Goal: Book appointment/travel/reservation

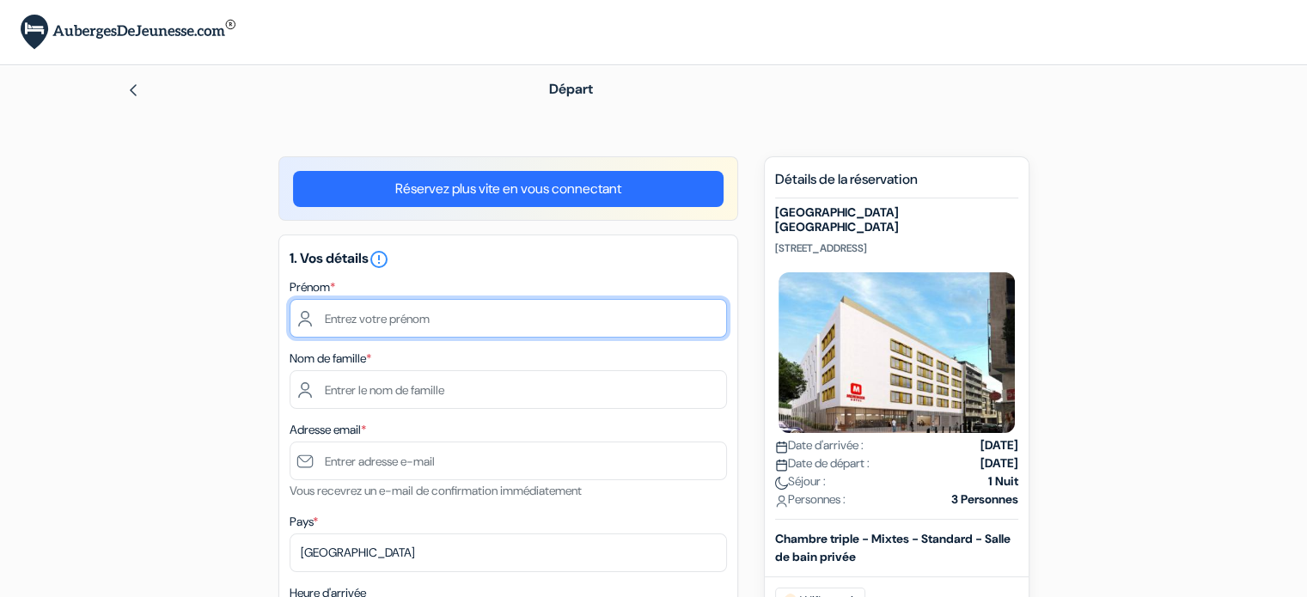
drag, startPoint x: 0, startPoint y: 0, endPoint x: 375, endPoint y: 326, distance: 496.2
click at [364, 316] on input "text" at bounding box center [507, 318] width 437 height 39
click at [405, 322] on input "text" at bounding box center [507, 318] width 437 height 39
type input "[PERSON_NAME]"
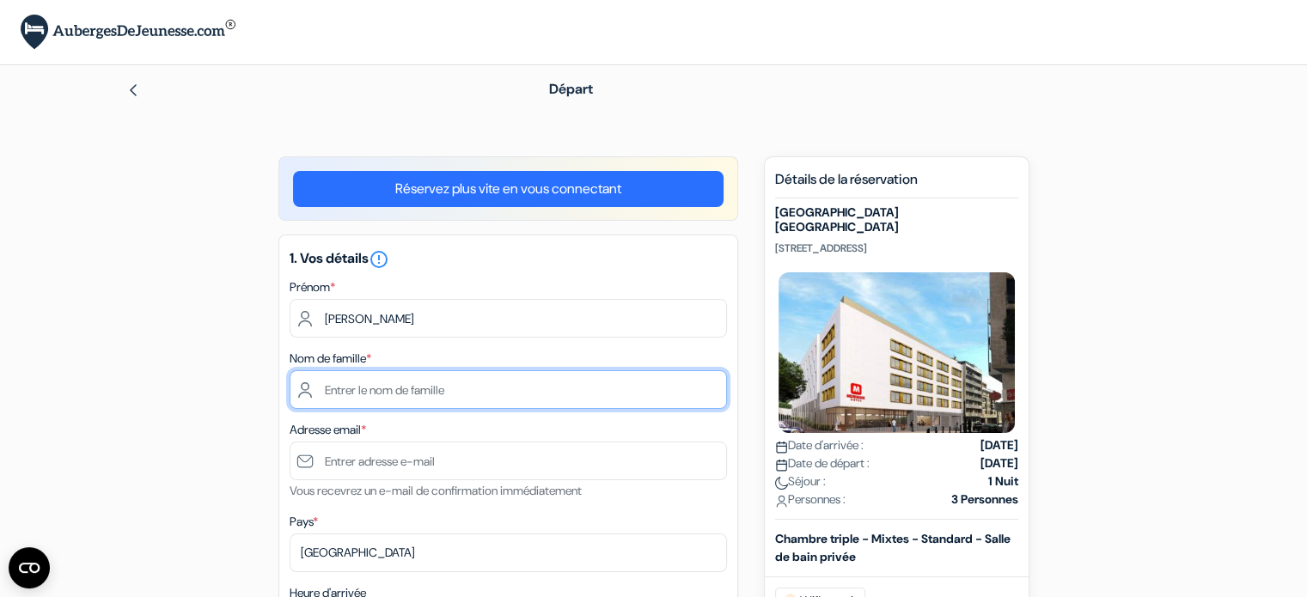
click at [392, 391] on input "text" at bounding box center [507, 389] width 437 height 39
type input "HOUBRON"
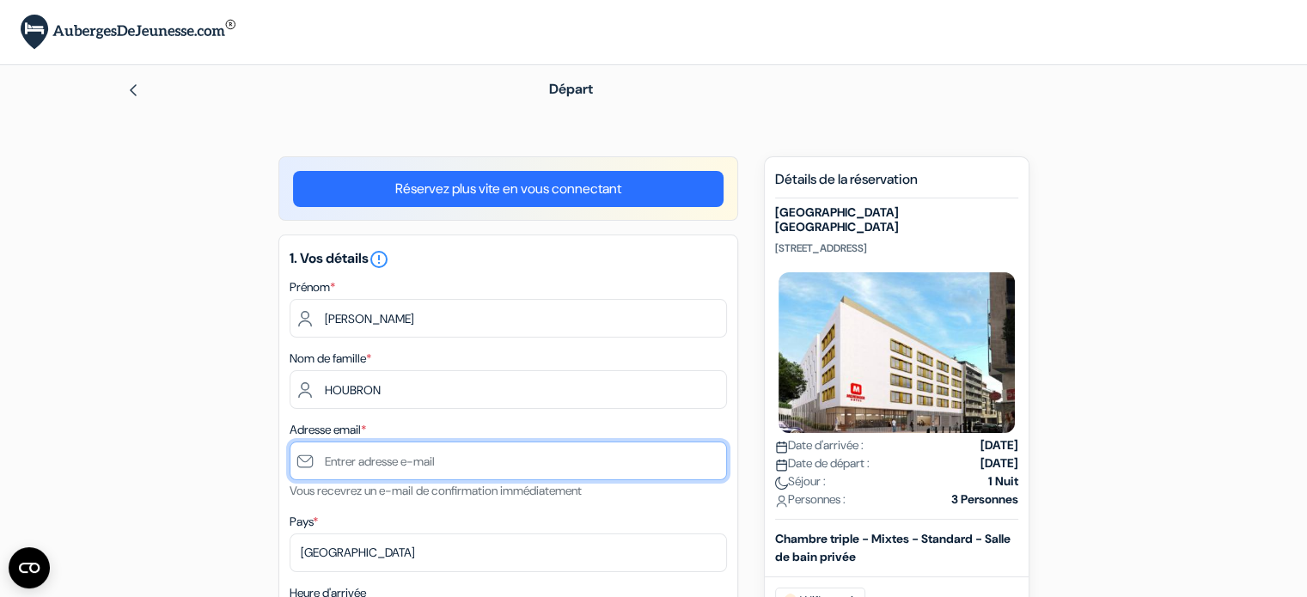
click at [382, 467] on input "text" at bounding box center [507, 461] width 437 height 39
type input "[PERSON_NAME][EMAIL_ADDRESS][DOMAIN_NAME]"
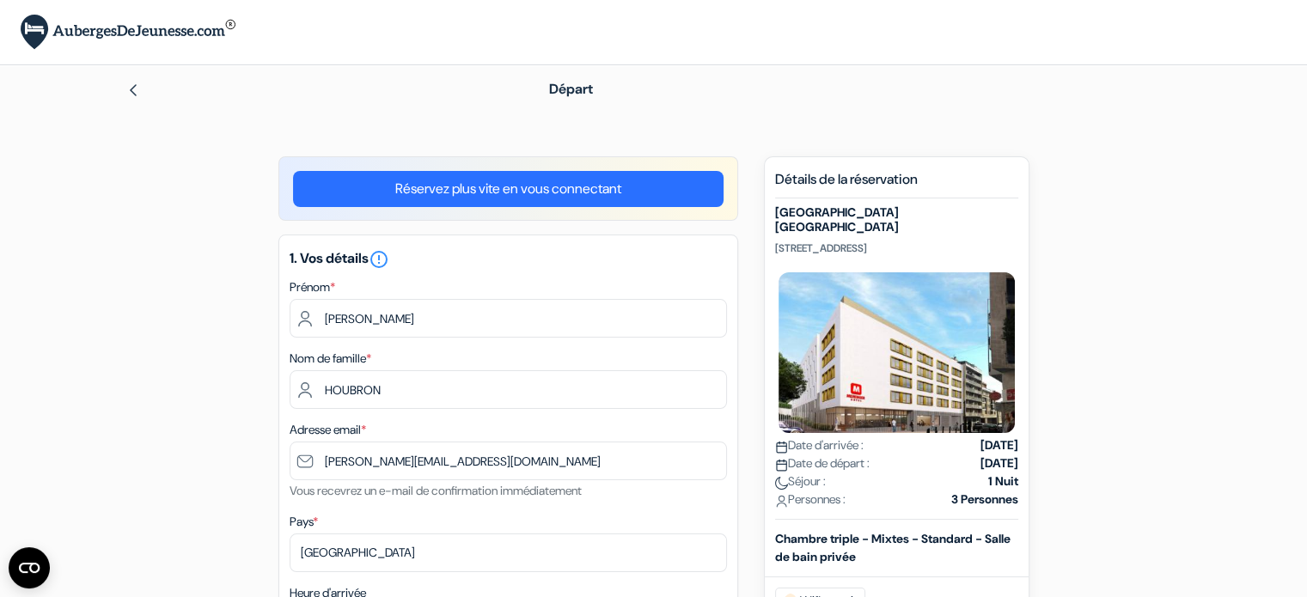
type input "[PHONE_NUMBER]"
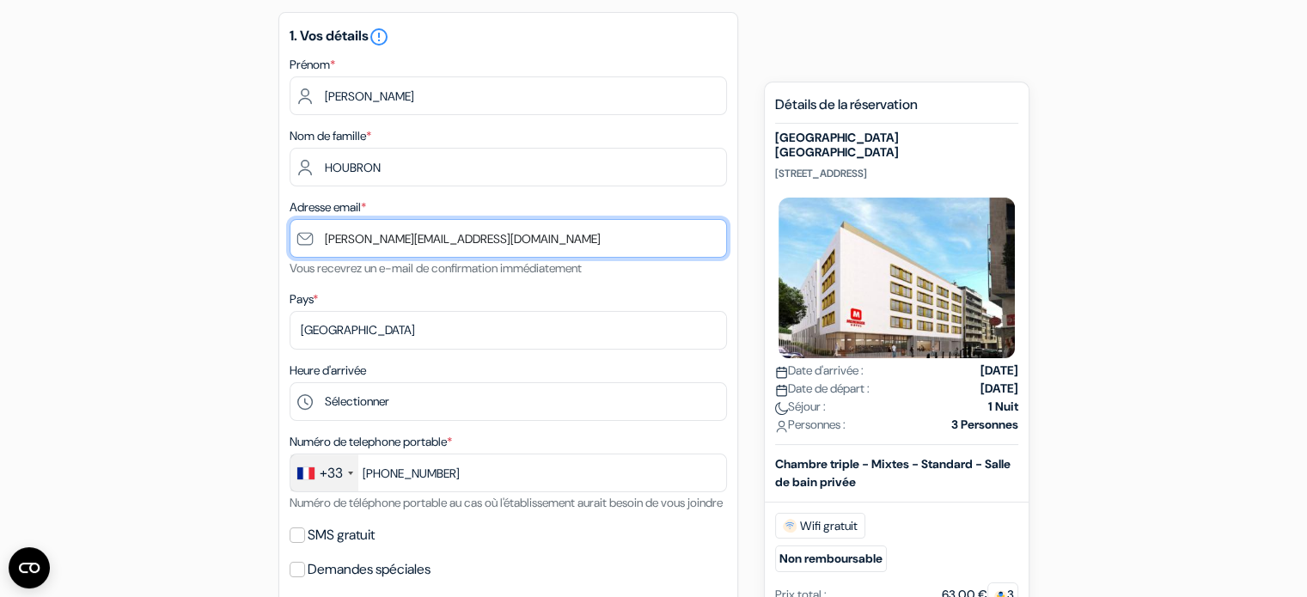
scroll to position [258, 0]
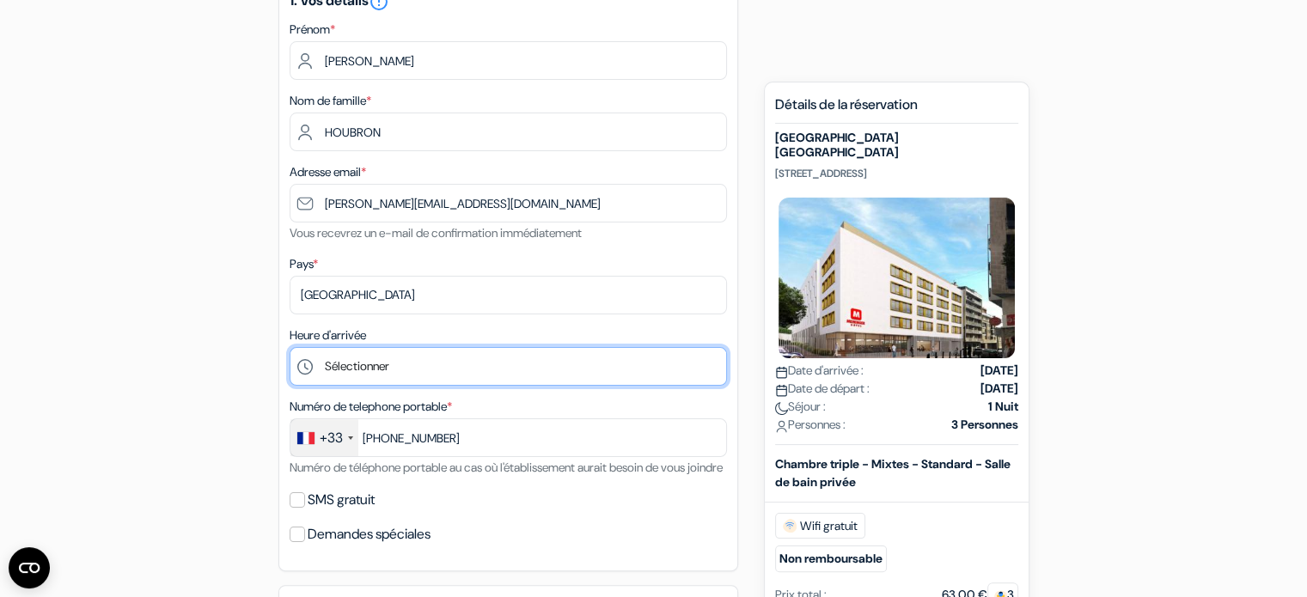
click at [302, 367] on select "Sélectionner 1:00 2:00 3:00 4:00 5:00 6:00 7:00 8:00 9:00 10:00 11:00 12:00 13:…" at bounding box center [507, 366] width 437 height 39
select select "12"
click at [289, 348] on select "Sélectionner 1:00 2:00 3:00 4:00 5:00 6:00 7:00 8:00 9:00 10:00 11:00 12:00 13:…" at bounding box center [507, 366] width 437 height 39
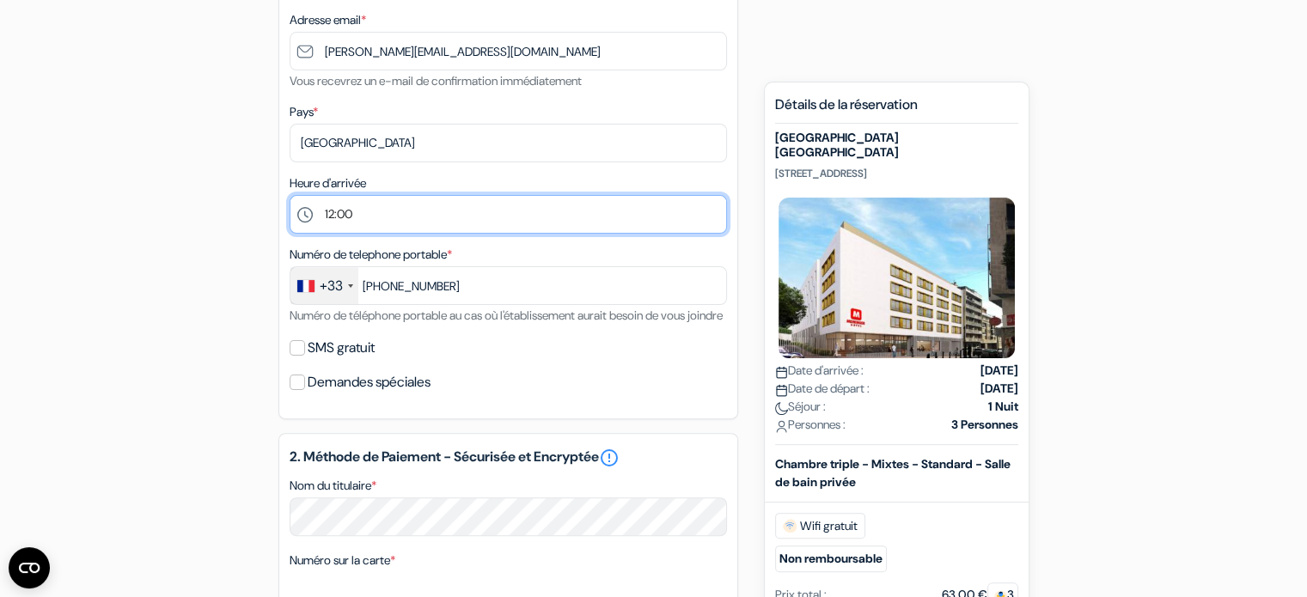
scroll to position [430, 0]
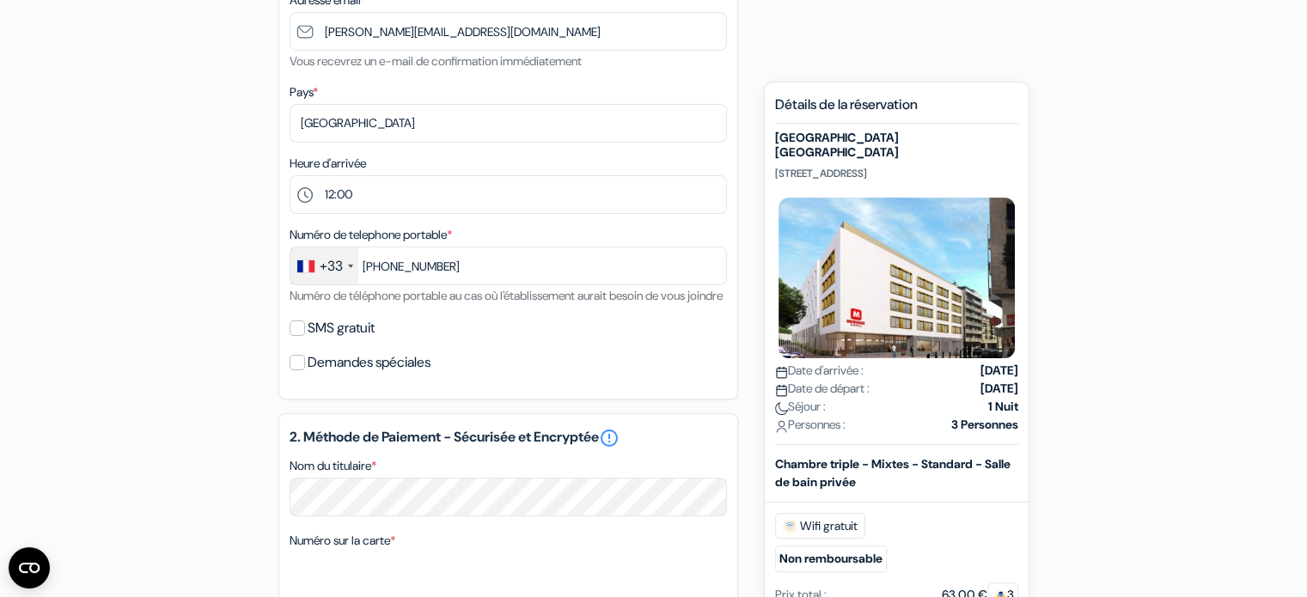
click at [335, 340] on label "SMS gratuit" at bounding box center [341, 328] width 67 height 24
click at [305, 336] on input "SMS gratuit" at bounding box center [296, 327] width 15 height 15
checkbox input "true"
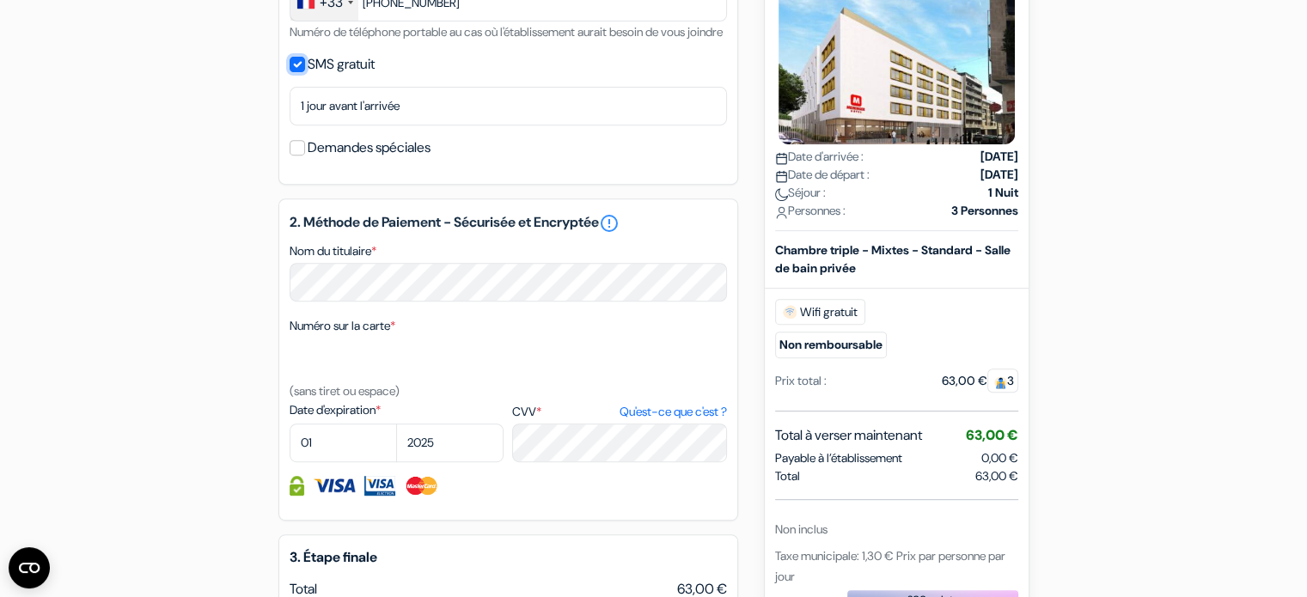
scroll to position [859, 0]
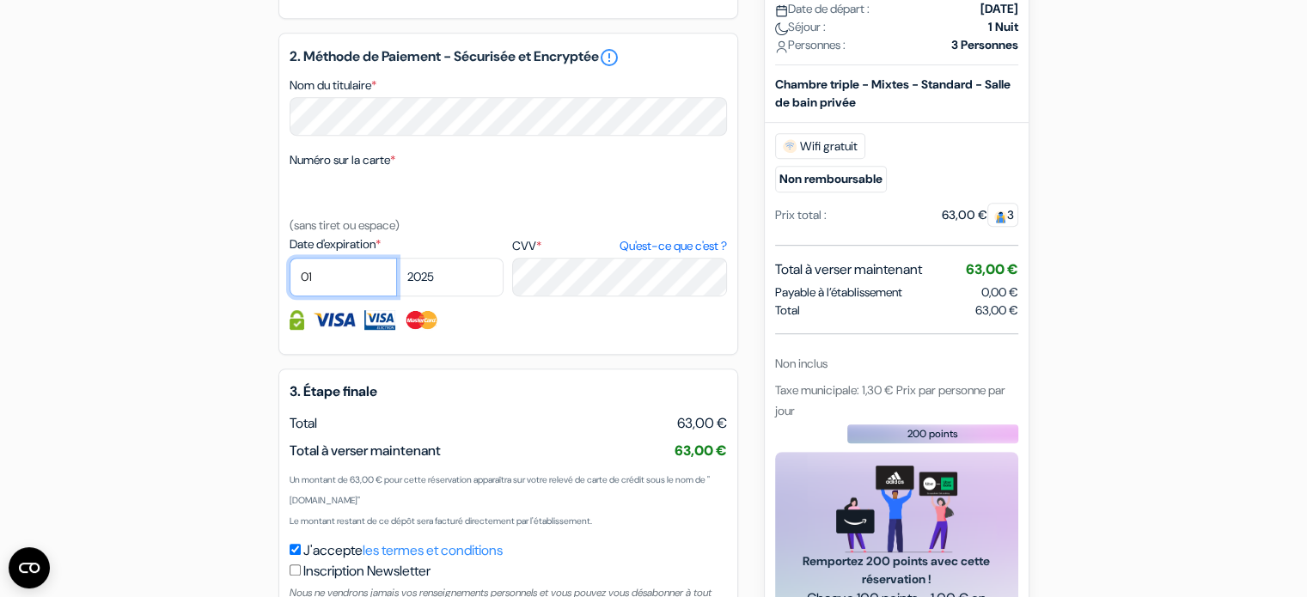
click at [332, 296] on select "01 02 03 04 05 06 07 08 09 10 11 12" at bounding box center [342, 277] width 107 height 39
select select "06"
click at [289, 280] on select "01 02 03 04 05 06 07 08 09 10 11 12" at bounding box center [342, 277] width 107 height 39
click at [460, 296] on select "2025 2026 2027 2028 2029 2030 2031 2032 2033 2034 2035 2036 2037 2038 2039 2040…" at bounding box center [449, 277] width 107 height 39
select select "2026"
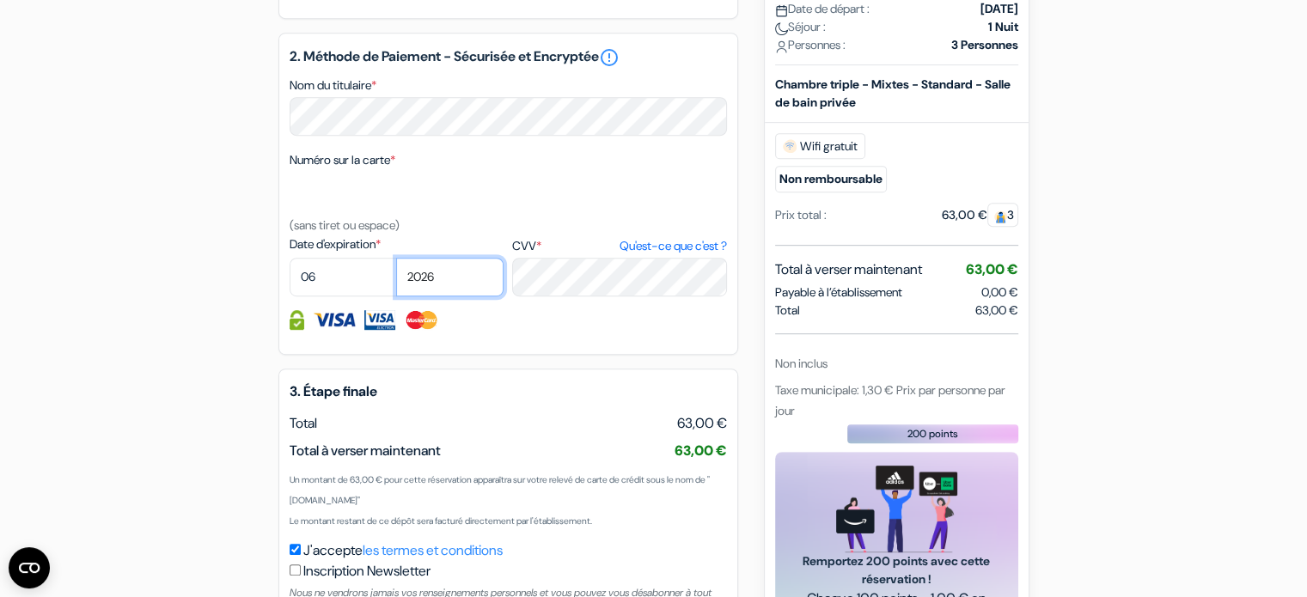
click at [396, 280] on select "2025 2026 2027 2028 2029 2030 2031 2032 2033 2034 2035 2036 2037 2038 2039 2040…" at bounding box center [449, 277] width 107 height 39
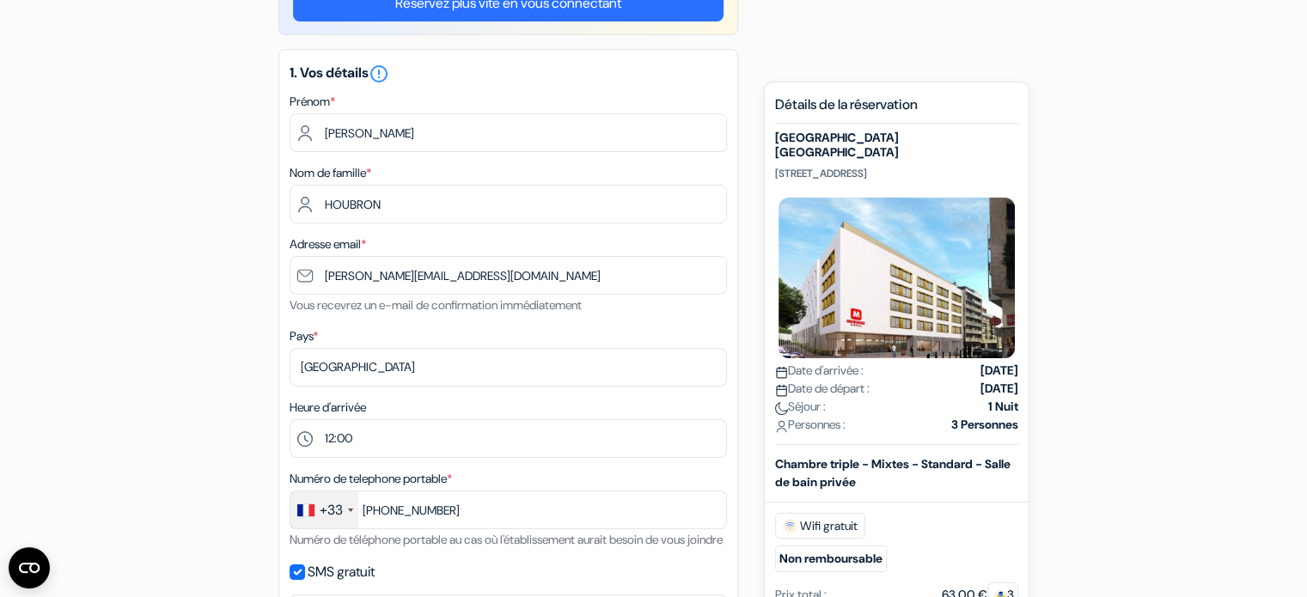
scroll to position [0, 0]
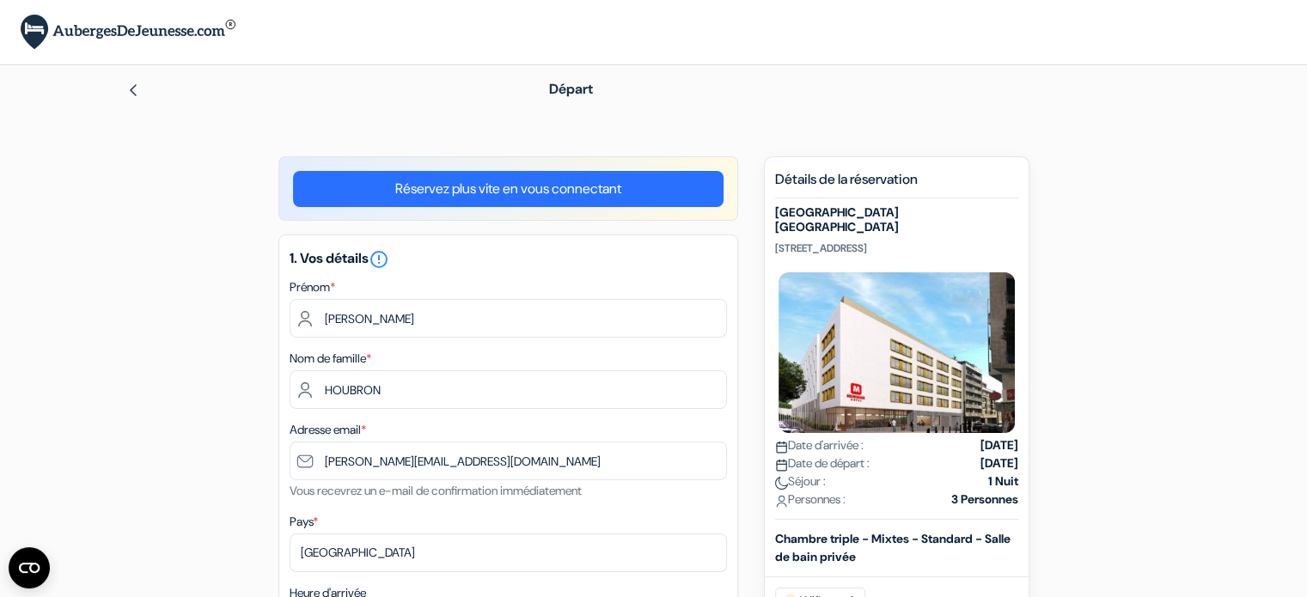
click at [529, 192] on link "Réservez plus vite en vous connectant" at bounding box center [508, 189] width 430 height 36
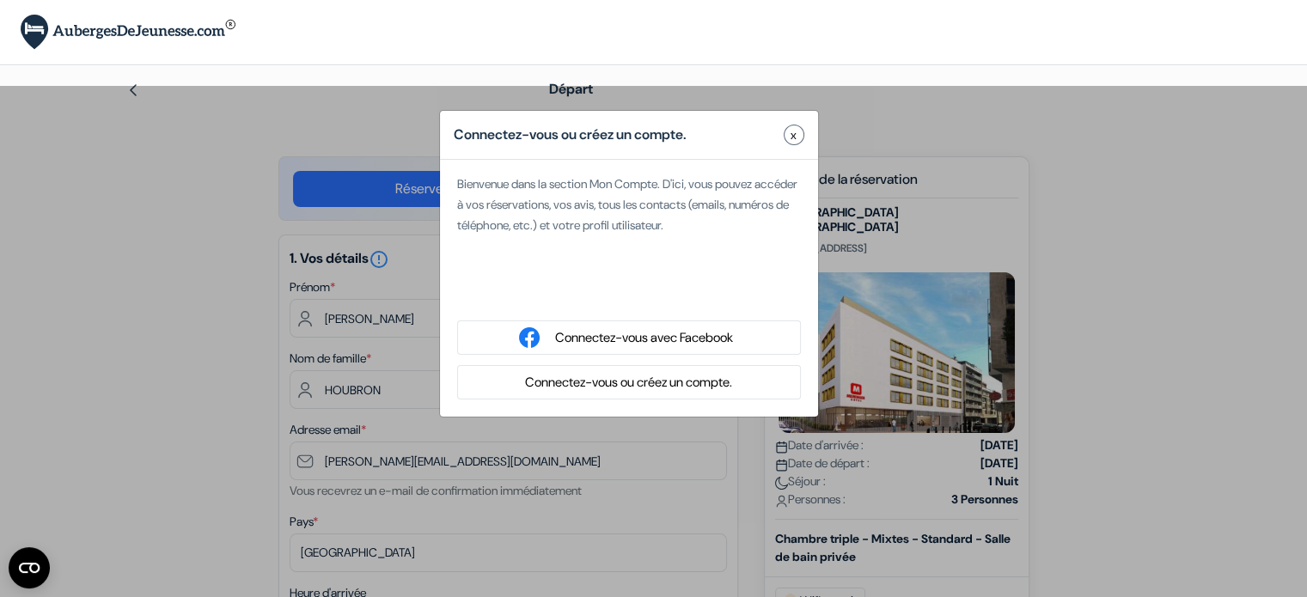
type input "[PERSON_NAME]"
select select
type input "6 32 54 69 23"
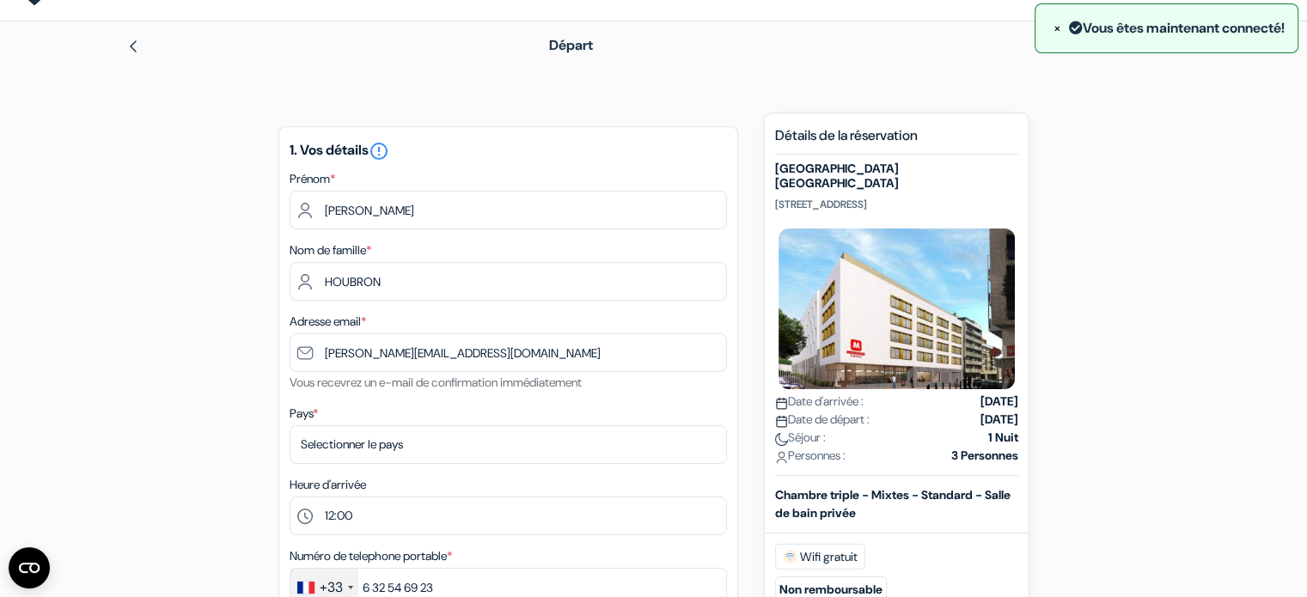
scroll to position [86, 0]
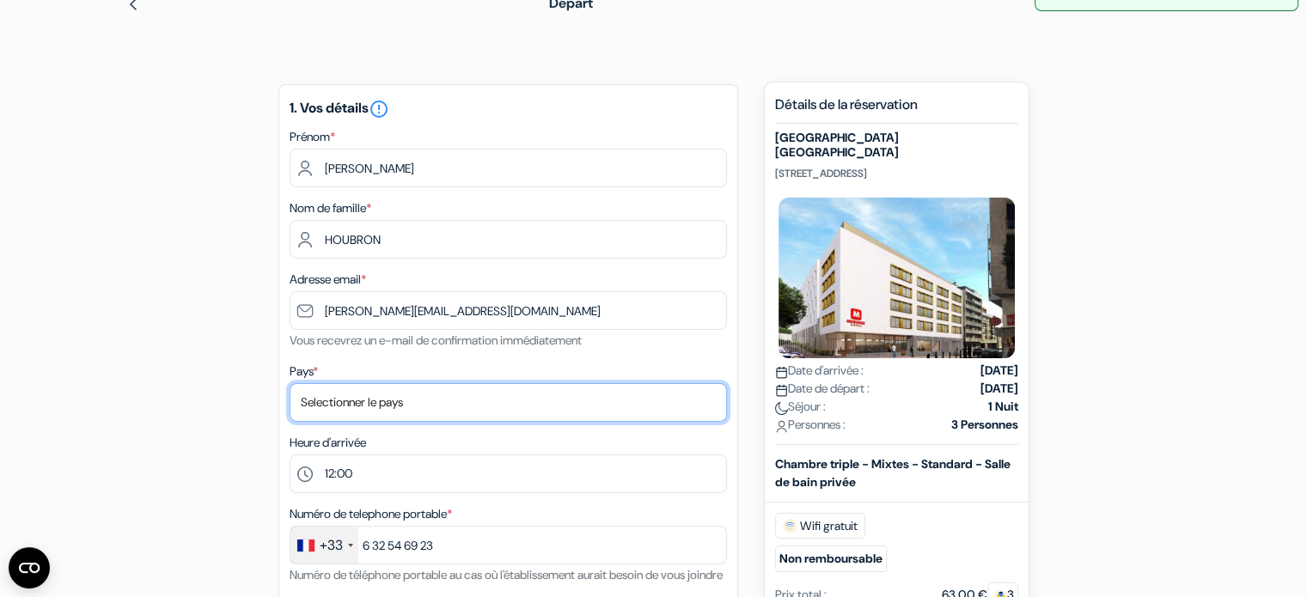
click at [344, 410] on select "Selectionner le pays Abkhazie [GEOGRAPHIC_DATA] [GEOGRAPHIC_DATA] Du [GEOGRAPHI…" at bounding box center [507, 402] width 437 height 39
select select "67"
click at [289, 384] on select "Selectionner le pays Abkhazie [GEOGRAPHIC_DATA] [GEOGRAPHIC_DATA] Du [GEOGRAPHI…" at bounding box center [507, 402] width 437 height 39
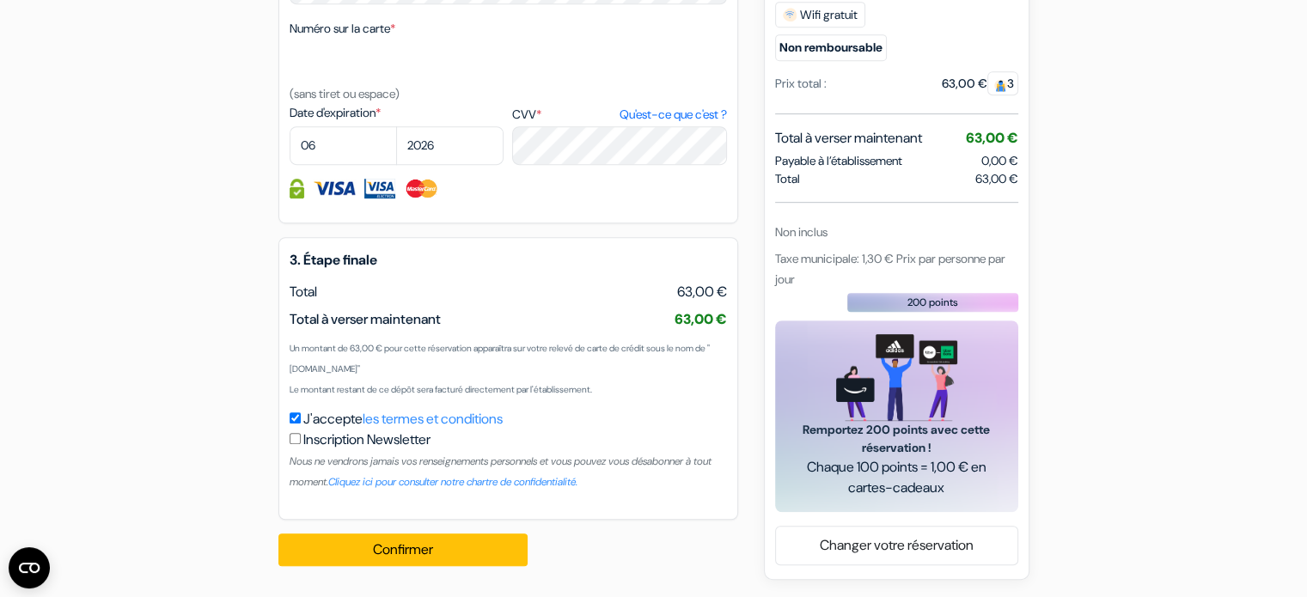
scroll to position [948, 0]
click at [395, 551] on button "Confirmer Loading..." at bounding box center [402, 549] width 249 height 33
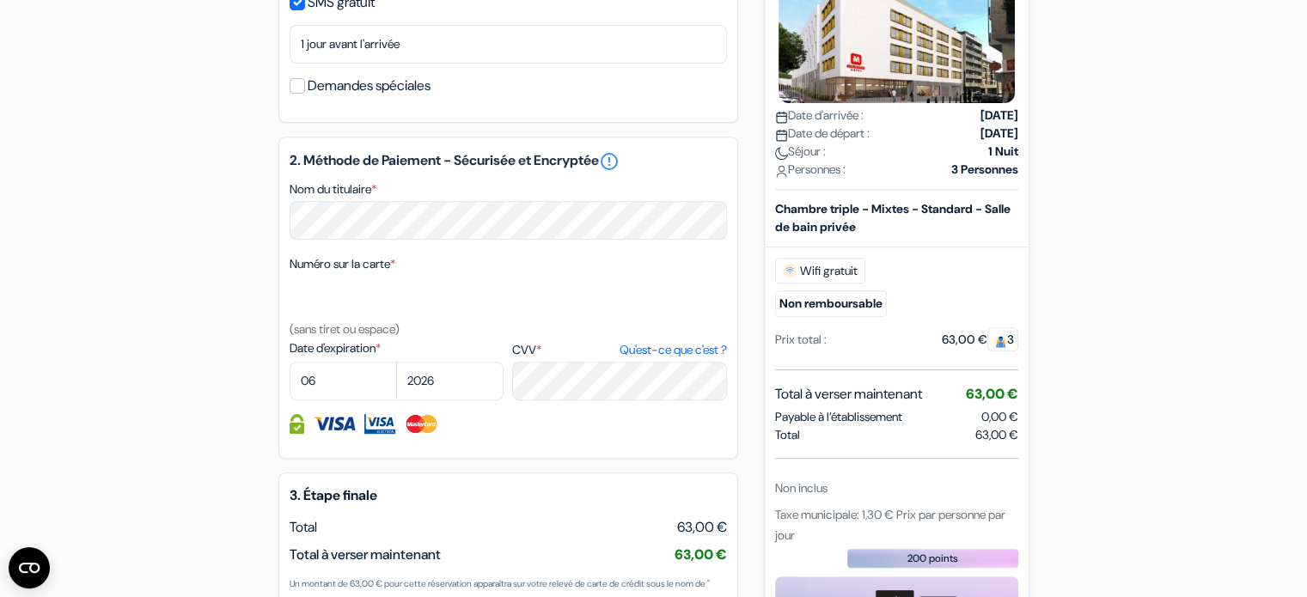
scroll to position [691, 0]
click at [338, 400] on select "01 02 03 04 05 06 07 08 09 10 11 12" at bounding box center [342, 381] width 107 height 39
select select "09"
click at [289, 384] on select "01 02 03 04 05 06 07 08 09 10 11 12" at bounding box center [342, 381] width 107 height 39
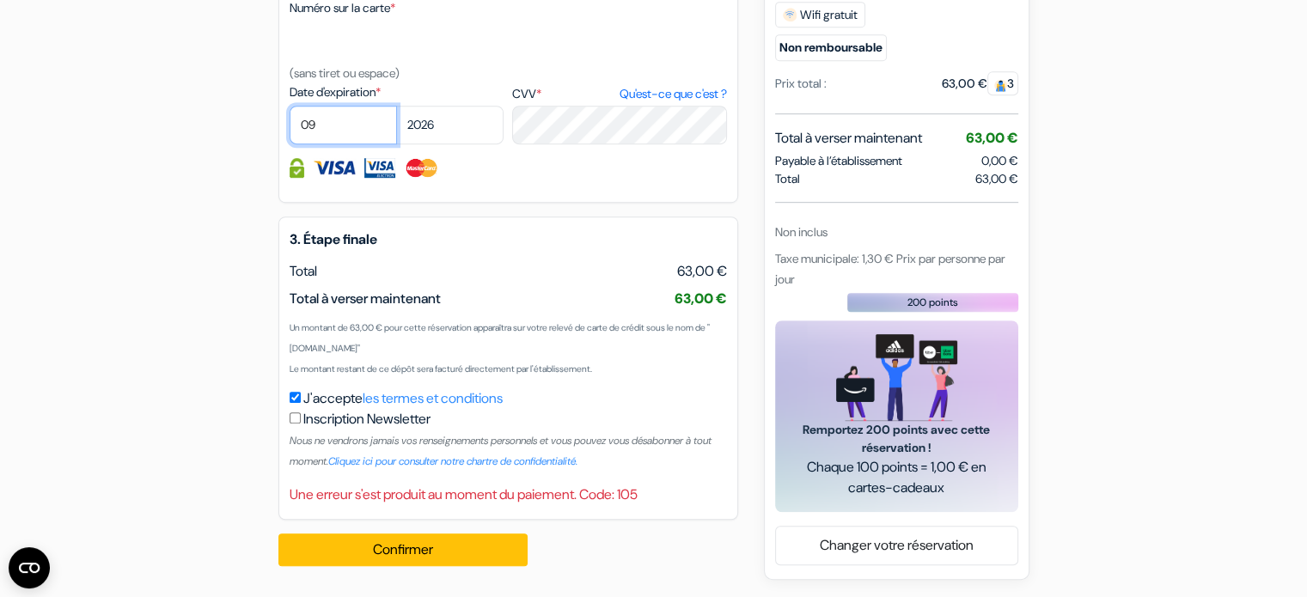
scroll to position [969, 0]
click at [400, 555] on button "Confirmer Loading..." at bounding box center [402, 549] width 249 height 33
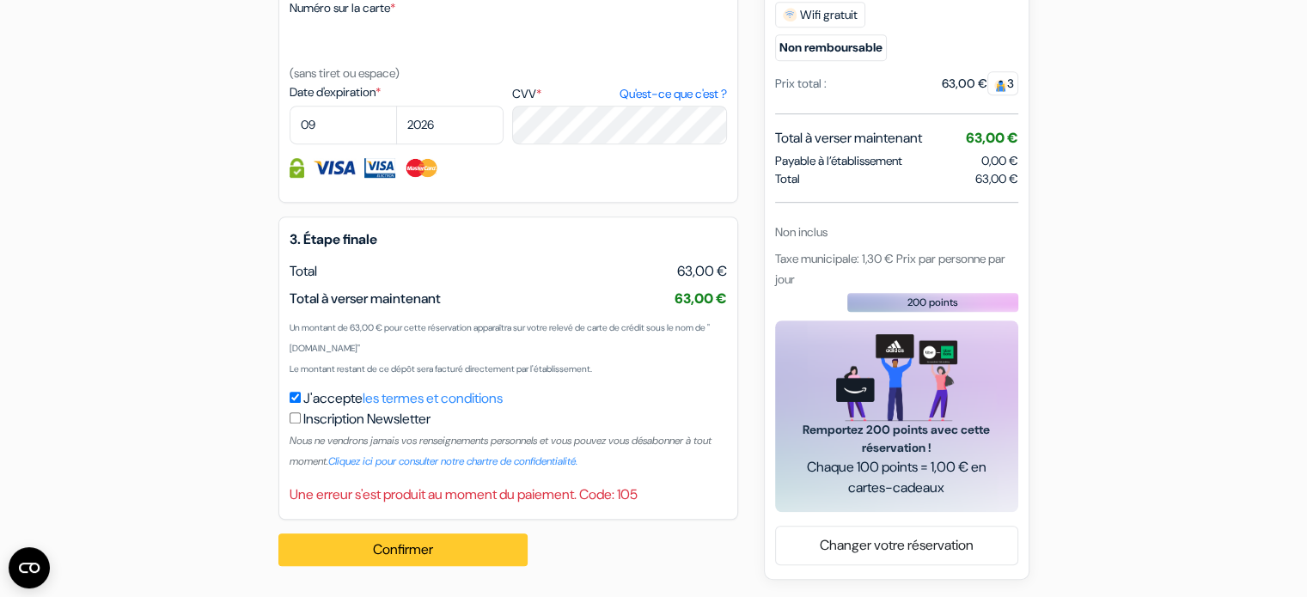
scroll to position [950, 0]
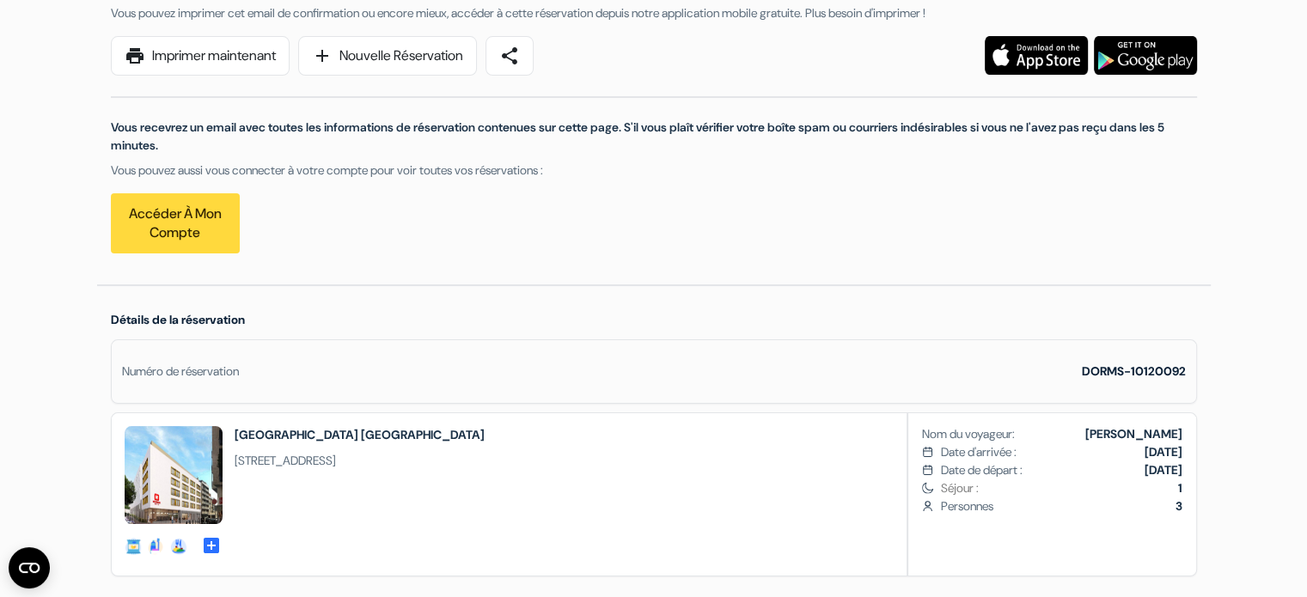
scroll to position [258, 0]
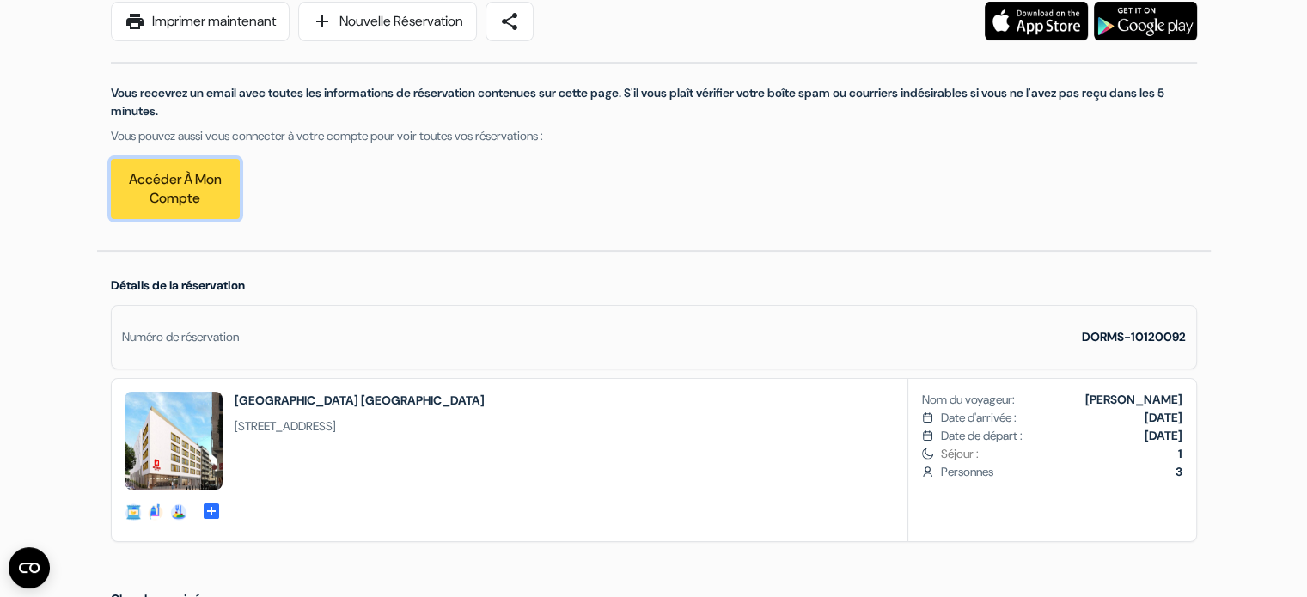
click at [177, 183] on link "Accéder à mon compte" at bounding box center [175, 189] width 129 height 60
